Goal: Transaction & Acquisition: Download file/media

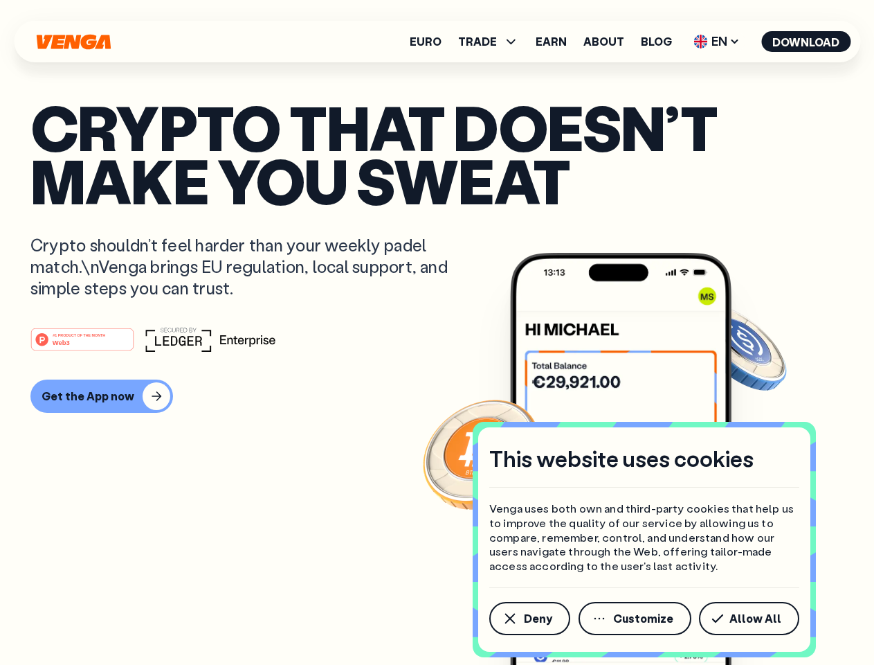
click at [437, 332] on div "#1 PRODUCT OF THE MONTH Web3" at bounding box center [436, 339] width 813 height 25
click at [529, 618] on span "Deny" at bounding box center [538, 618] width 28 height 11
click at [636, 618] on img at bounding box center [621, 485] width 222 height 464
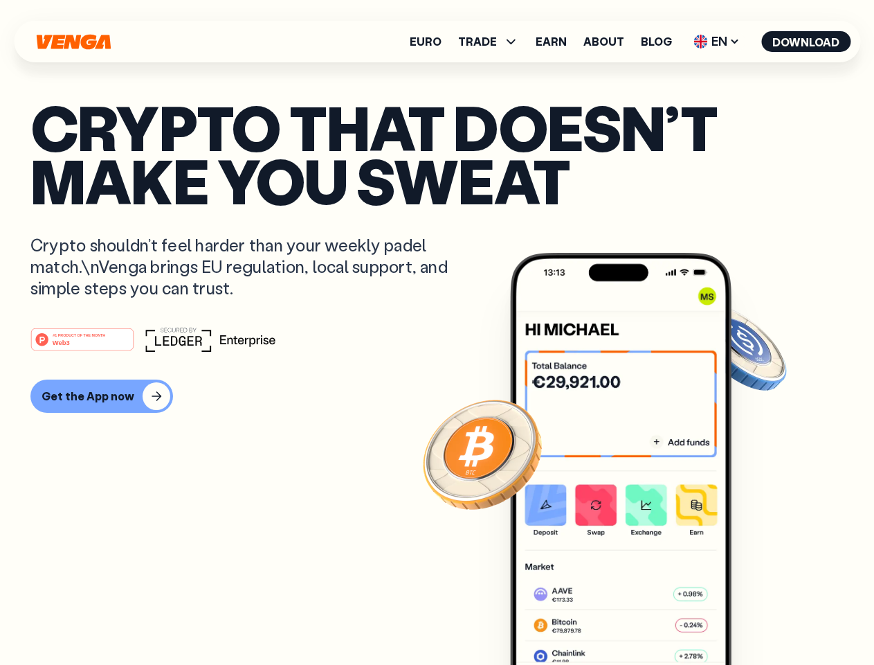
click at [752, 618] on article "Crypto that doesn’t make you sweat Crypto shouldn’t feel harder than your weekl…" at bounding box center [436, 359] width 813 height 519
click at [493, 42] on span "TRADE" at bounding box center [477, 41] width 39 height 11
click at [717, 42] on span "EN" at bounding box center [717, 41] width 56 height 22
click at [806, 42] on button "Download" at bounding box center [805, 41] width 89 height 21
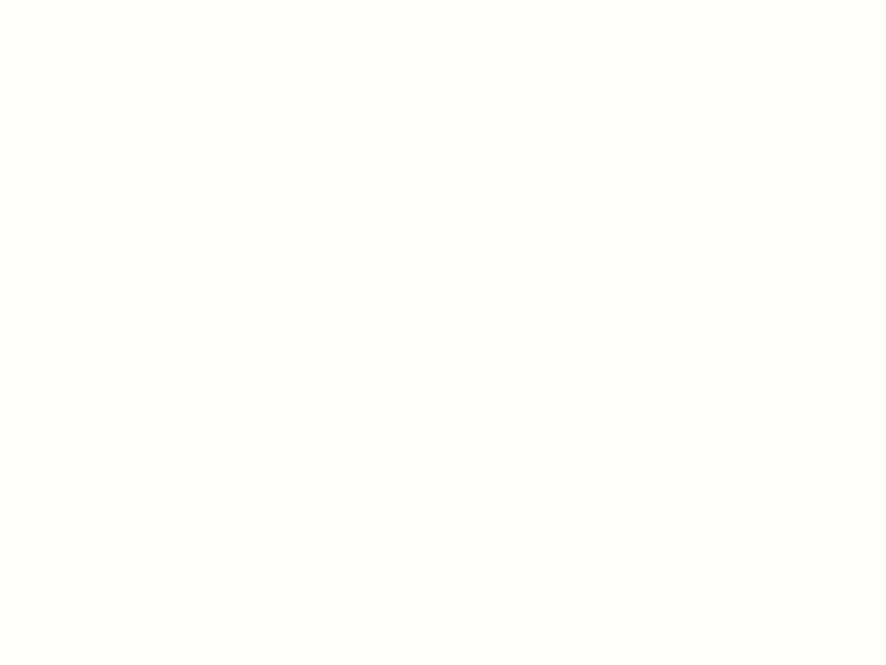
click at [100, 0] on html "This website uses cookies Venga uses both own and third-party cookies that help…" at bounding box center [443, 0] width 886 height 0
click at [84, 0] on html "This website uses cookies Venga uses both own and third-party cookies that help…" at bounding box center [443, 0] width 886 height 0
